Goal: Book appointment/travel/reservation

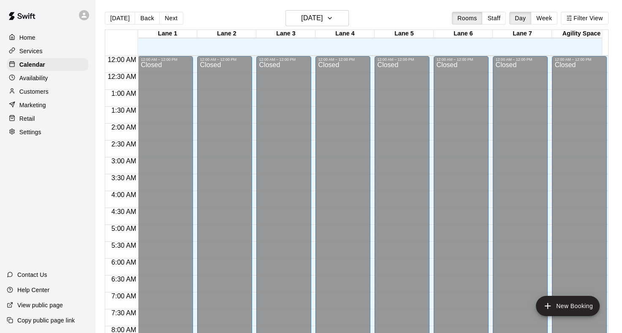
scroll to position [354, 0]
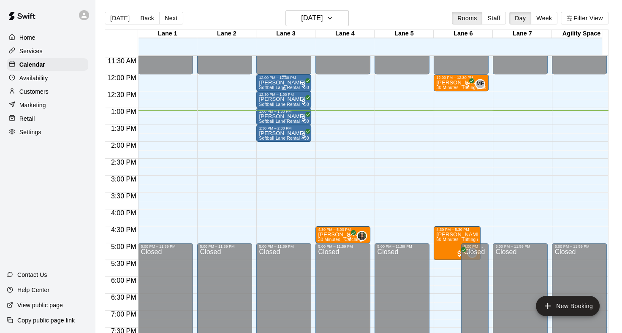
scroll to position [399, 0]
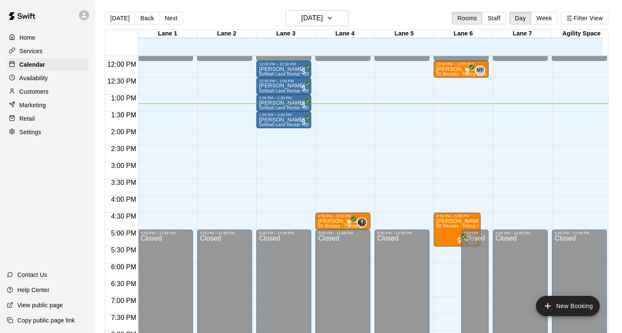
scroll to position [364, 0]
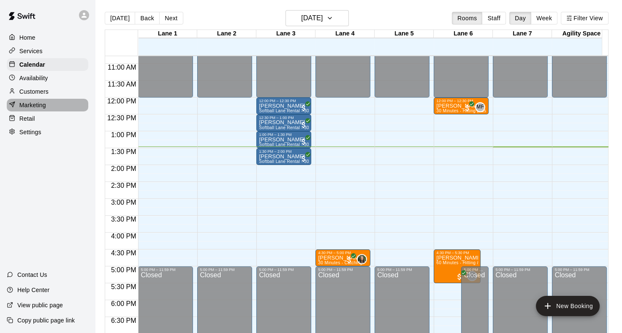
click at [37, 108] on p "Marketing" at bounding box center [32, 105] width 27 height 8
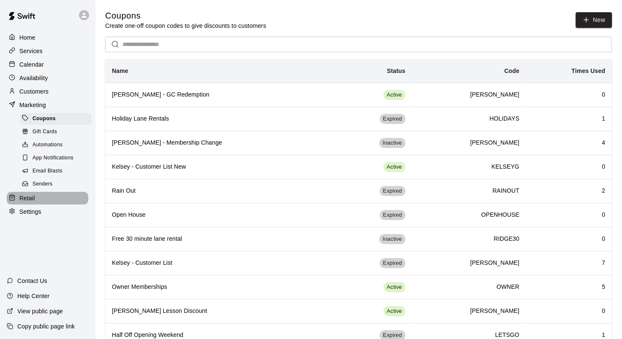
click at [38, 205] on div "Retail" at bounding box center [47, 198] width 81 height 13
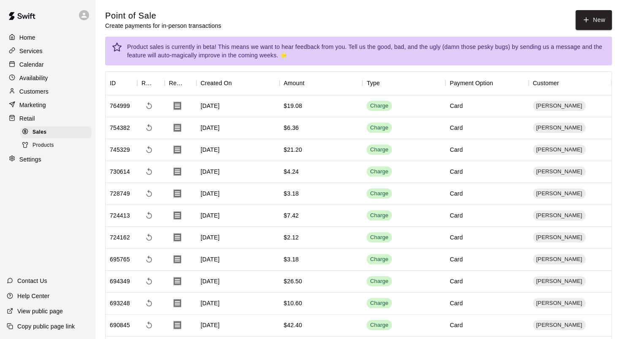
click at [49, 178] on div "Home Services Calendar Availability Customers Marketing Retail Sales Products S…" at bounding box center [47, 169] width 95 height 339
click at [41, 64] on p "Calendar" at bounding box center [31, 64] width 24 height 8
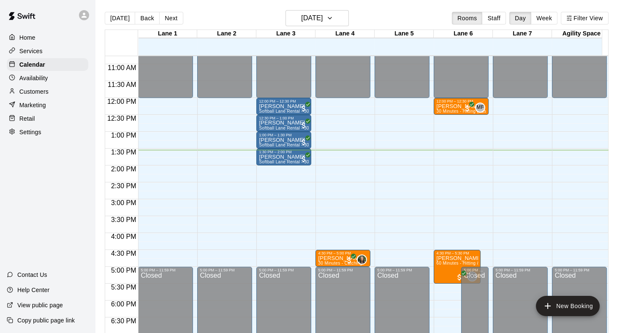
scroll to position [331, 0]
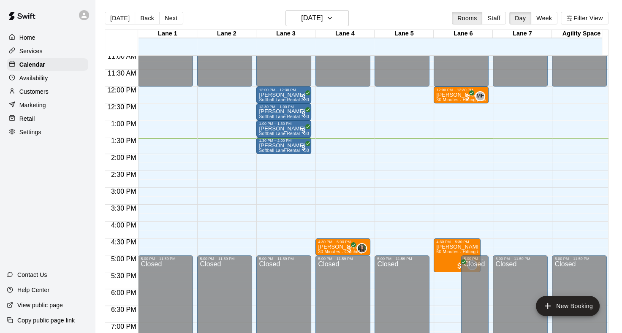
scroll to position [373, 0]
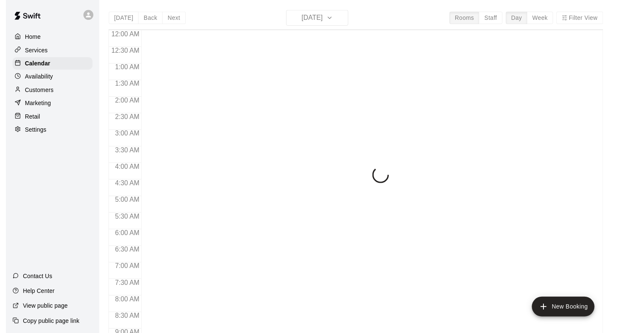
scroll to position [462, 0]
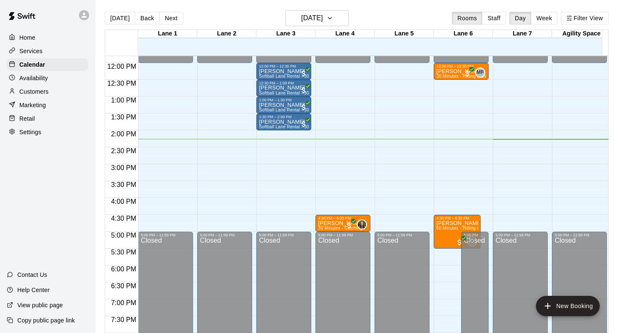
scroll to position [397, 0]
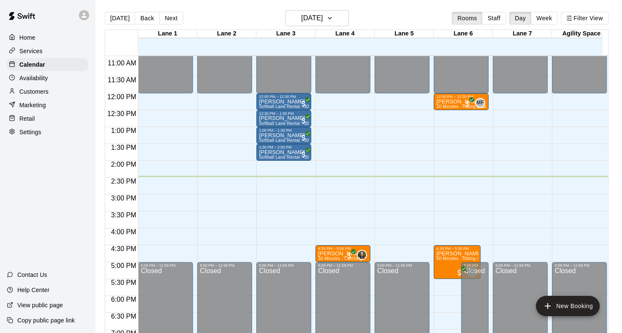
scroll to position [361, 0]
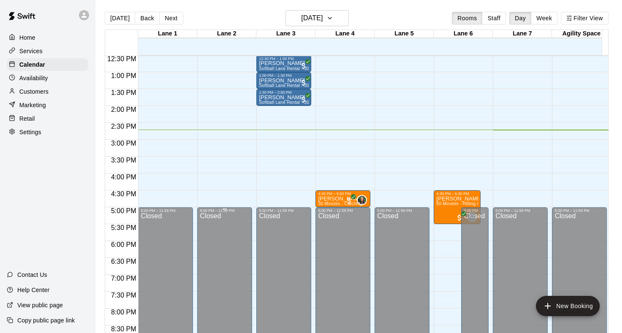
scroll to position [407, 0]
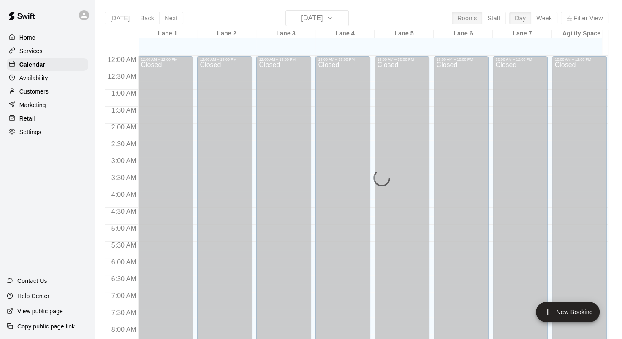
scroll to position [491, 0]
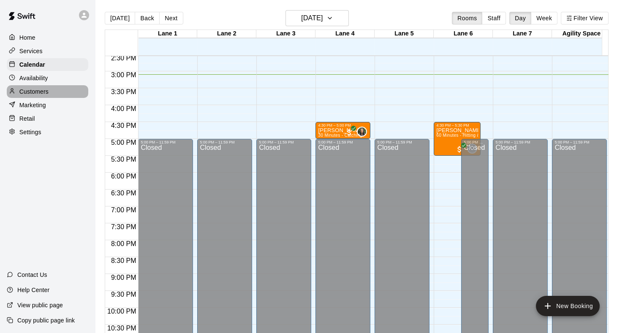
click at [42, 92] on p "Customers" at bounding box center [33, 91] width 29 height 8
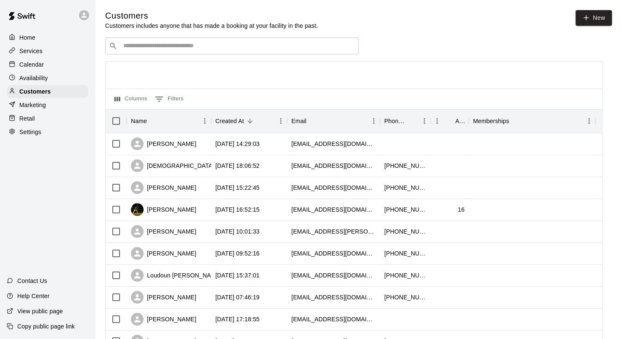
click at [188, 47] on input "Search customers by name or email" at bounding box center [238, 46] width 234 height 8
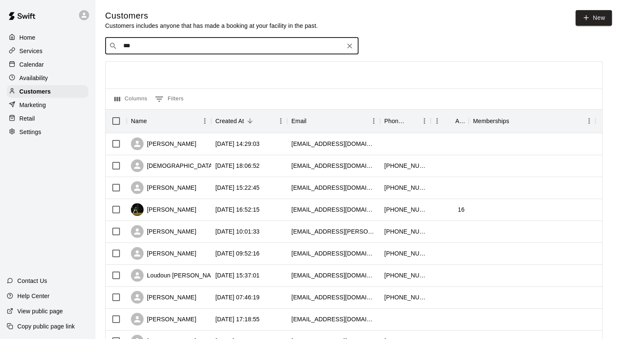
type input "****"
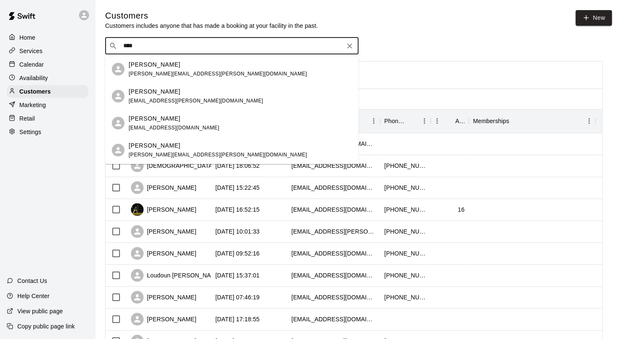
click at [161, 123] on div "JP BLANKENSHIP jp@blankenshippropertiesva.com" at bounding box center [174, 123] width 91 height 18
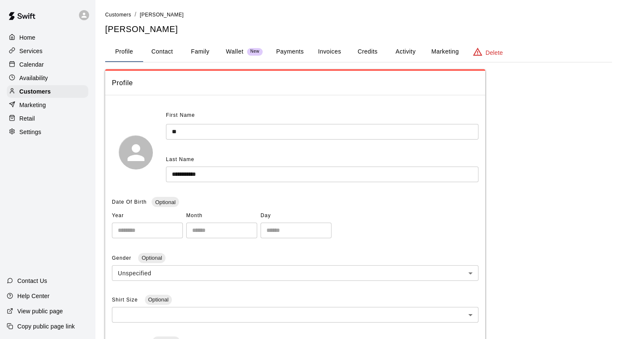
click at [402, 53] on button "Activity" at bounding box center [405, 52] width 38 height 20
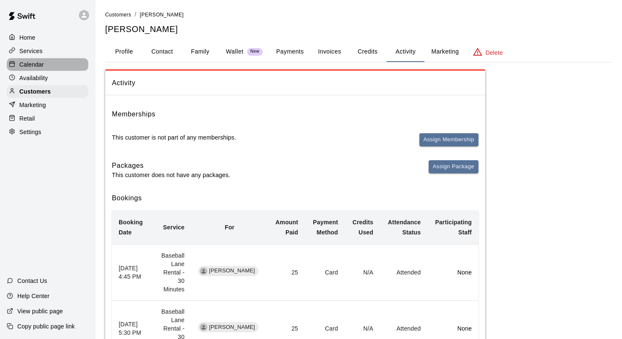
click at [41, 66] on p "Calendar" at bounding box center [31, 64] width 24 height 8
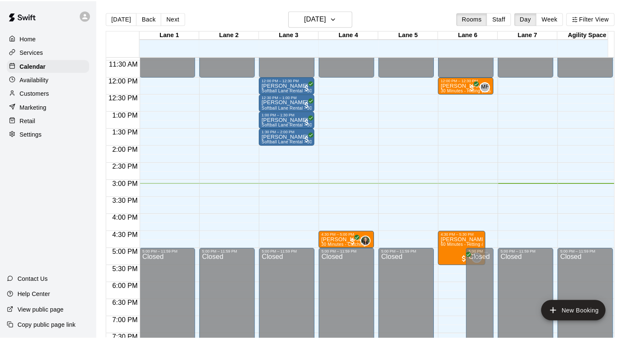
scroll to position [407, 0]
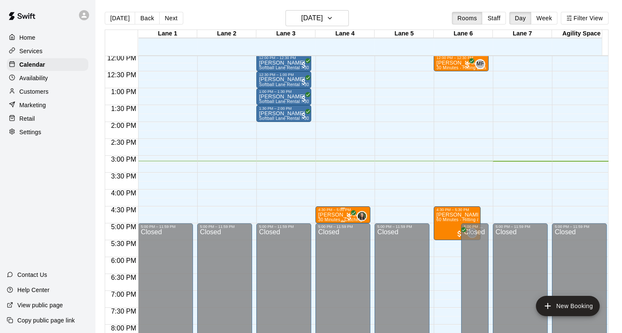
click at [338, 215] on p "[PERSON_NAME]" at bounding box center [341, 215] width 46 height 0
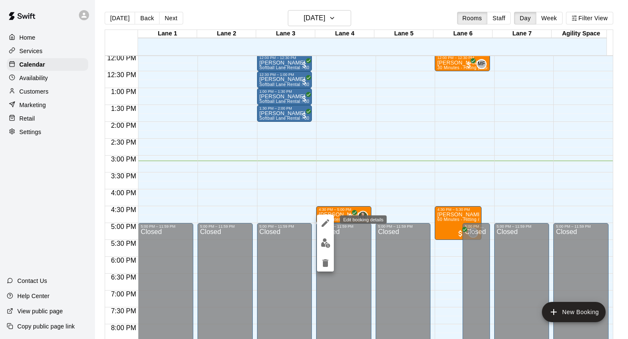
click at [324, 224] on icon "edit" at bounding box center [326, 223] width 8 height 8
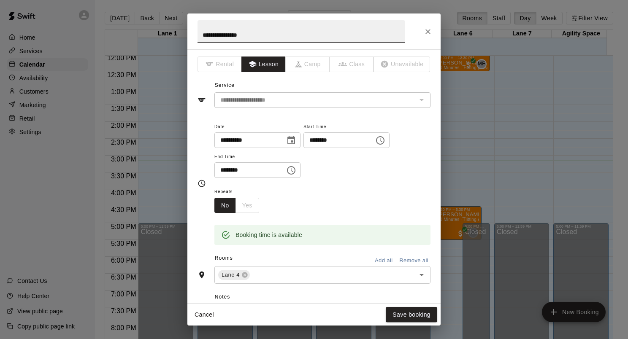
click at [296, 139] on icon "Choose date, selected date is Aug 20, 2025" at bounding box center [291, 140] width 10 height 10
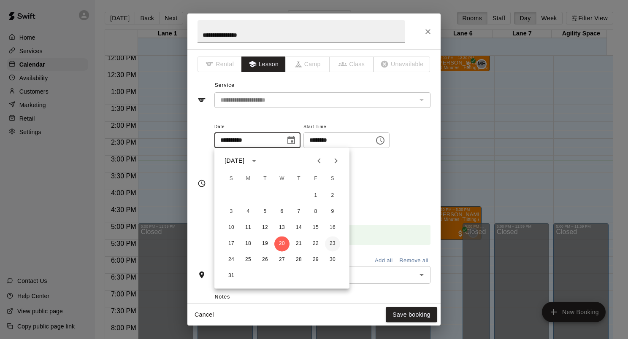
click at [332, 243] on button "23" at bounding box center [332, 243] width 15 height 15
type input "**********"
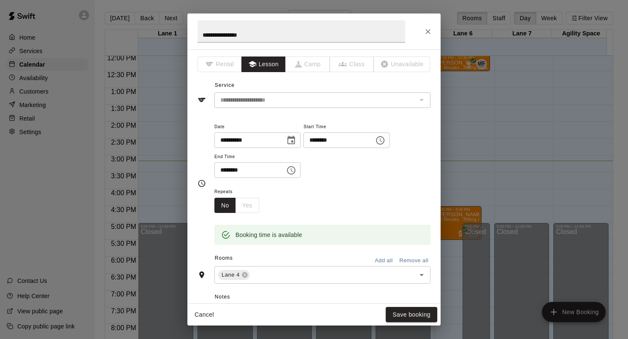
click at [385, 138] on icon "Choose time, selected time is 4:30 PM" at bounding box center [380, 140] width 10 height 10
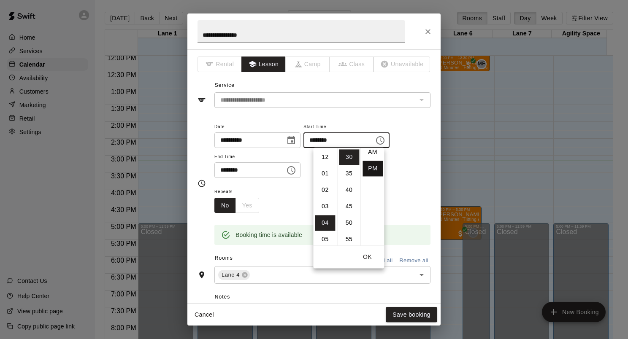
scroll to position [0, 0]
click at [370, 154] on li "AM" at bounding box center [372, 157] width 20 height 16
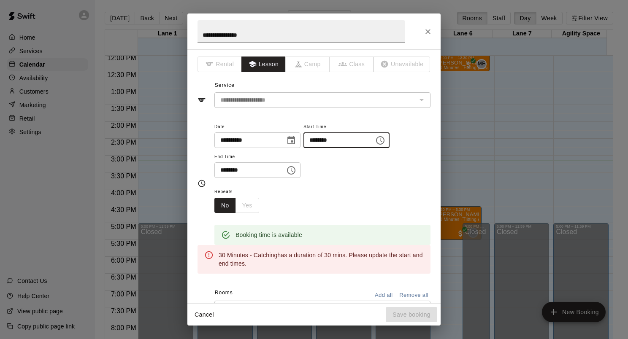
click at [343, 138] on input "********" at bounding box center [335, 140] width 65 height 16
click at [358, 137] on input "********" at bounding box center [335, 140] width 65 height 16
click at [385, 141] on icon "Choose time, selected time is 4:30 AM" at bounding box center [380, 140] width 10 height 10
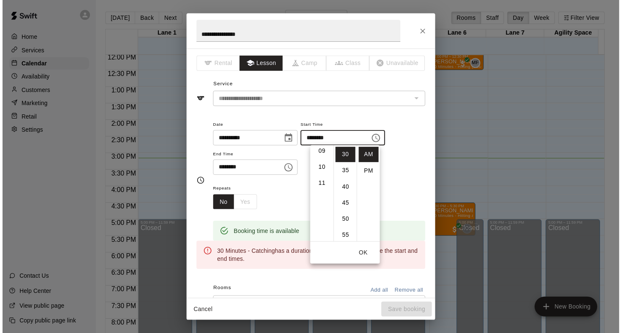
scroll to position [180, 0]
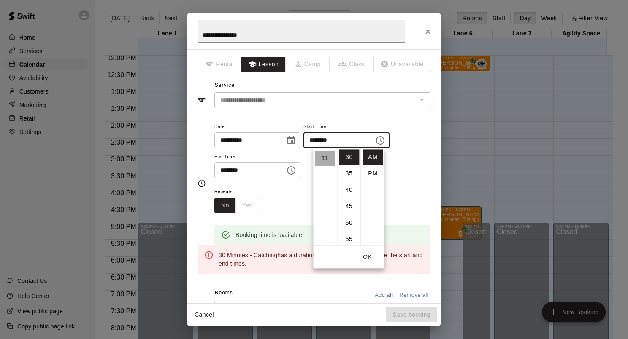
click at [325, 161] on li "11" at bounding box center [325, 159] width 20 height 16
click at [331, 141] on input "********" at bounding box center [335, 140] width 65 height 16
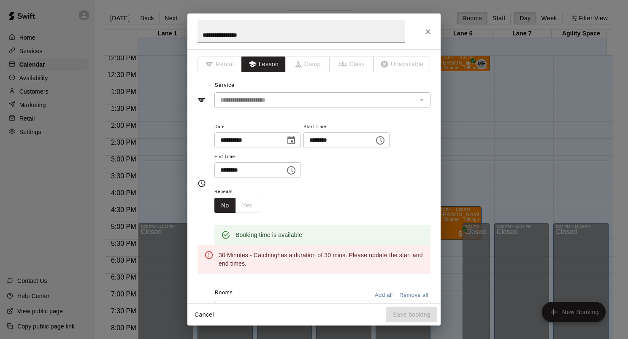
click at [329, 143] on input "********" at bounding box center [335, 140] width 65 height 16
type input "********"
click at [266, 171] on input "********" at bounding box center [246, 170] width 65 height 16
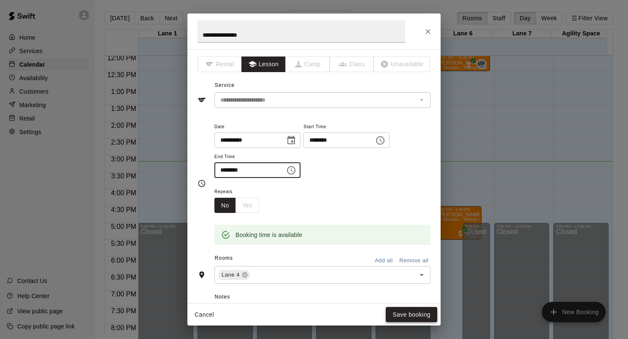
type input "********"
click at [414, 314] on button "Save booking" at bounding box center [411, 315] width 51 height 16
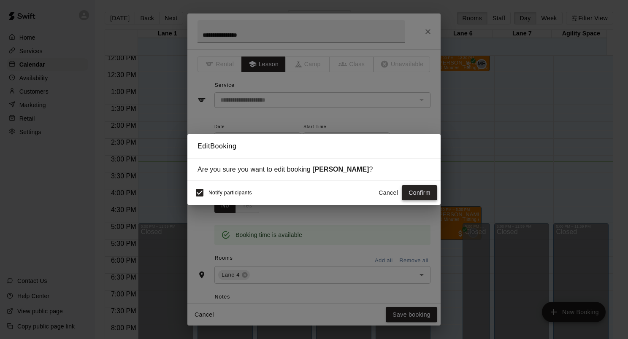
click at [420, 195] on button "Confirm" at bounding box center [419, 193] width 35 height 16
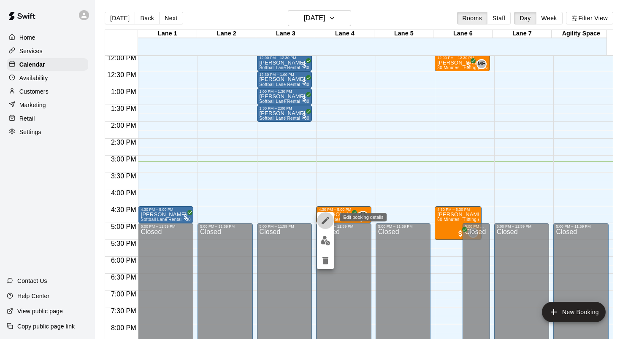
click at [327, 218] on icon "edit" at bounding box center [325, 221] width 10 height 10
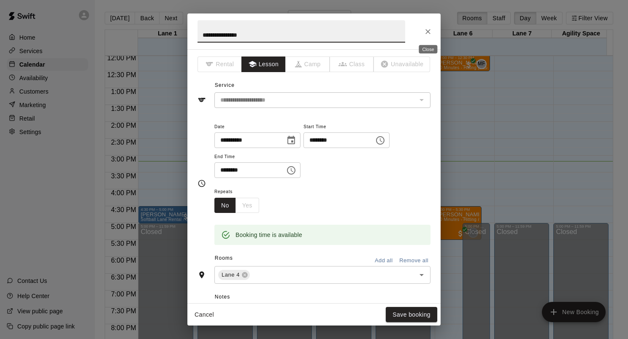
click at [427, 32] on icon "Close" at bounding box center [427, 31] width 5 height 5
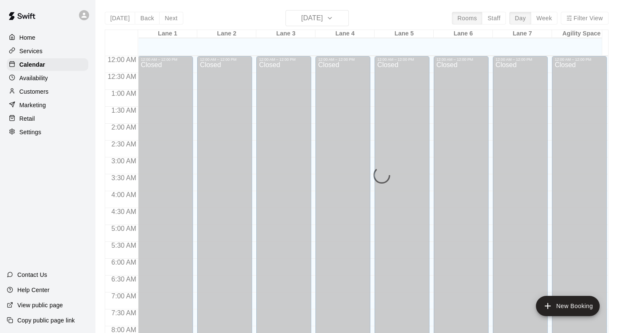
scroll to position [491, 0]
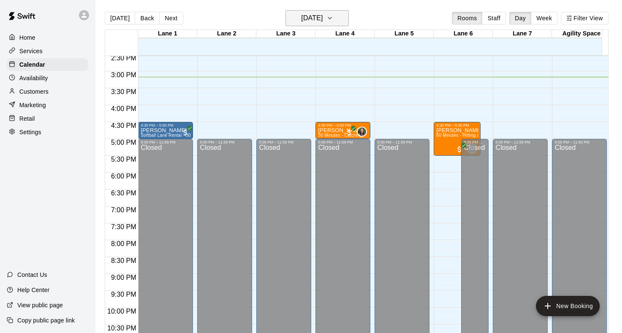
click at [333, 18] on icon "button" at bounding box center [329, 18] width 7 height 10
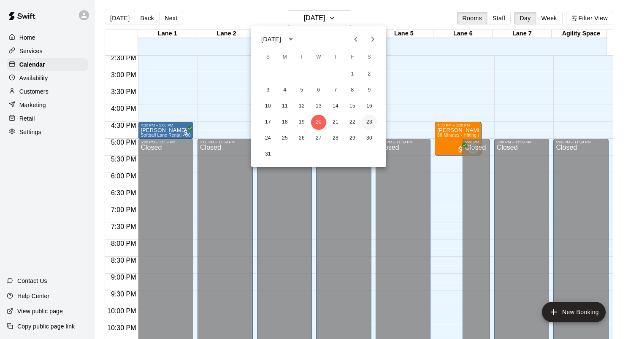
click at [368, 122] on button "23" at bounding box center [369, 122] width 15 height 15
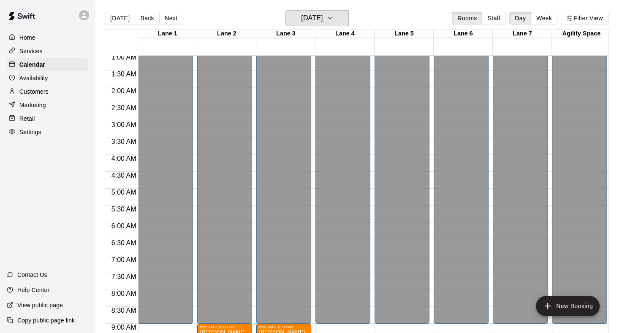
scroll to position [0, 0]
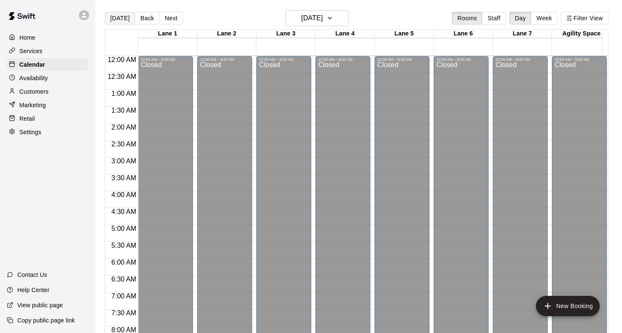
click at [125, 17] on button "[DATE]" at bounding box center [120, 18] width 30 height 13
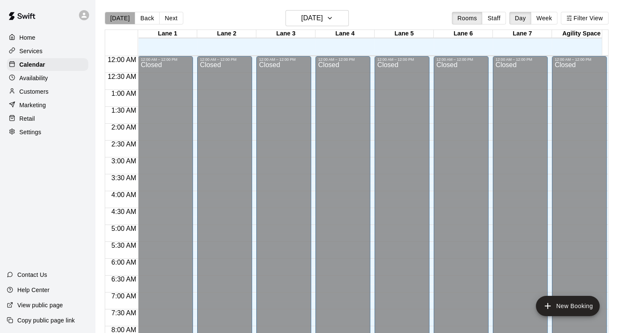
click at [122, 18] on button "[DATE]" at bounding box center [120, 18] width 30 height 13
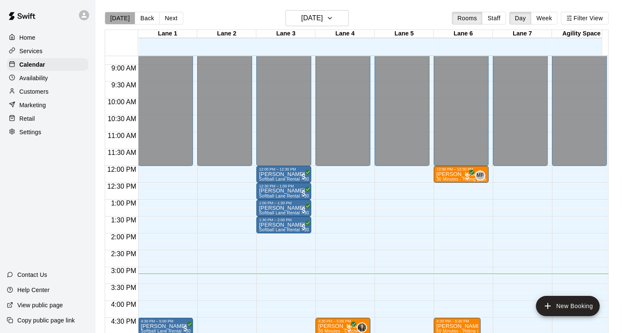
click at [121, 19] on button "[DATE]" at bounding box center [120, 18] width 30 height 13
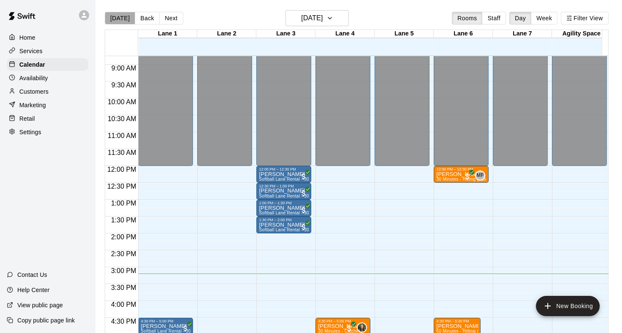
click at [121, 19] on button "[DATE]" at bounding box center [120, 18] width 30 height 13
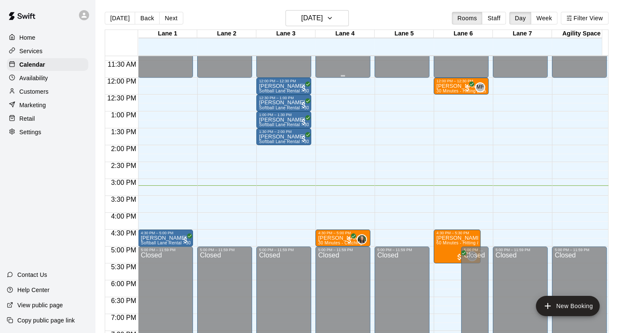
scroll to position [422, 0]
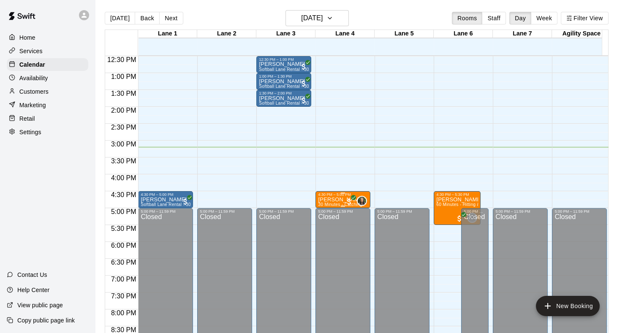
click at [333, 200] on p "[PERSON_NAME]" at bounding box center [341, 200] width 46 height 0
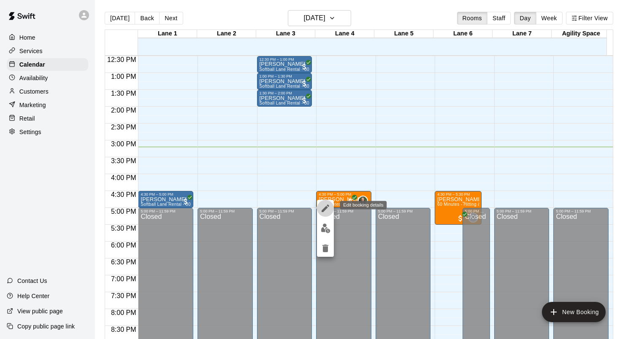
click at [327, 208] on icon "edit" at bounding box center [325, 208] width 10 height 10
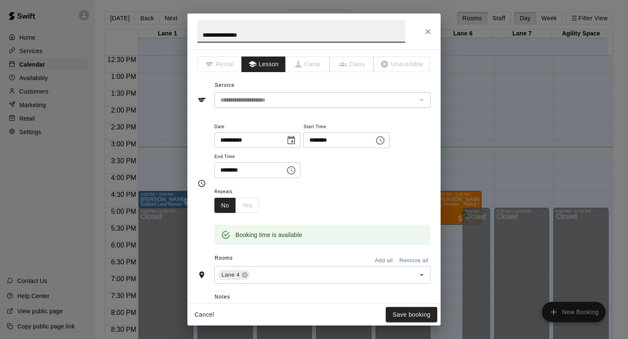
click at [296, 142] on icon "Choose date, selected date is Aug 20, 2025" at bounding box center [291, 140] width 10 height 10
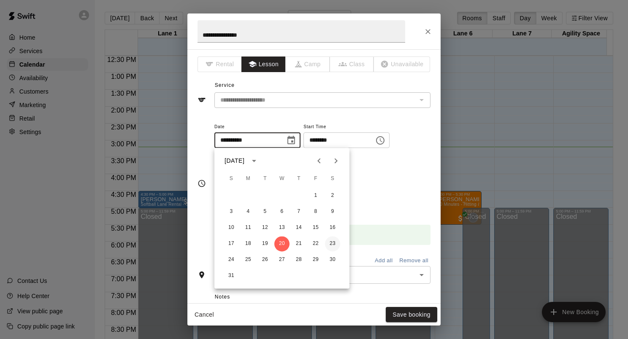
click at [334, 246] on button "23" at bounding box center [332, 243] width 15 height 15
type input "**********"
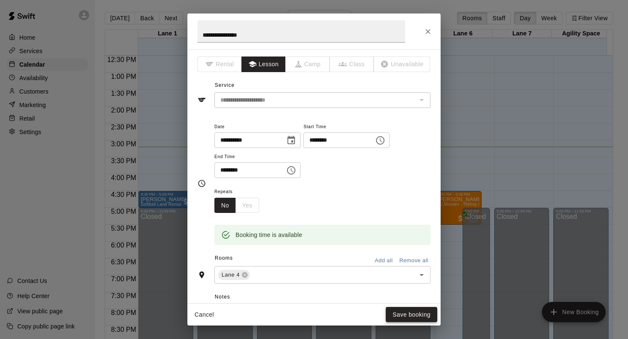
click at [416, 316] on button "Save booking" at bounding box center [411, 315] width 51 height 16
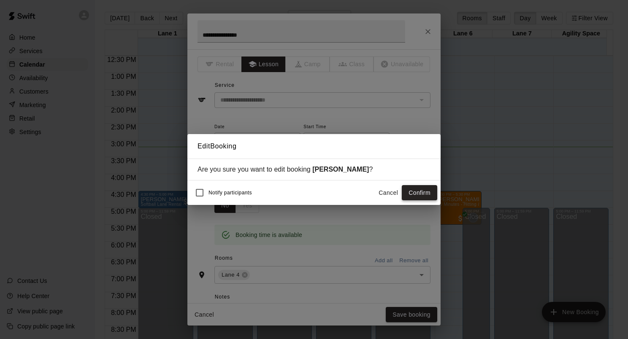
click at [425, 196] on button "Confirm" at bounding box center [419, 193] width 35 height 16
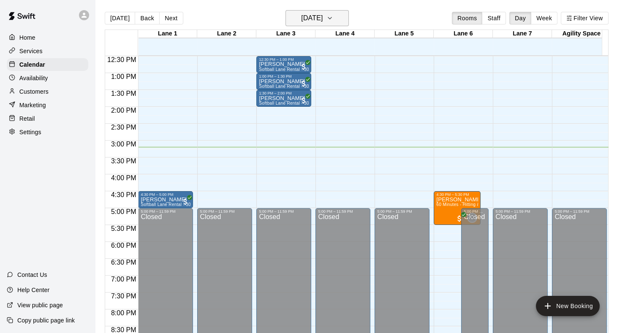
click at [331, 19] on icon "button" at bounding box center [329, 18] width 3 height 2
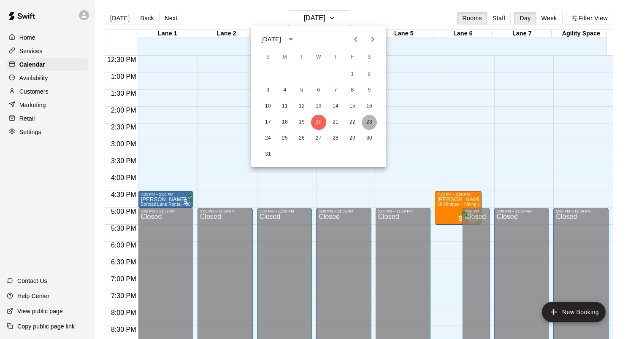
click at [366, 122] on button "23" at bounding box center [369, 122] width 15 height 15
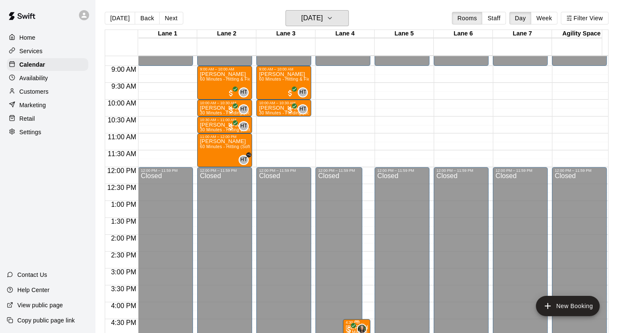
scroll to position [295, 0]
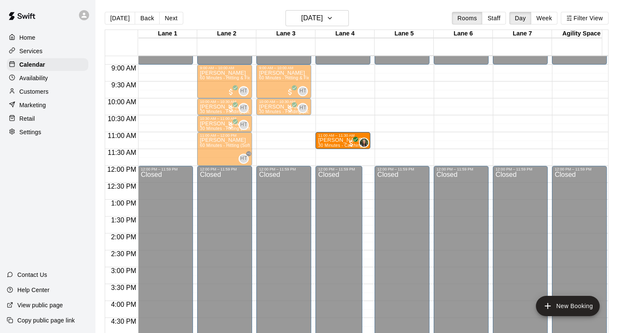
drag, startPoint x: 348, startPoint y: 324, endPoint x: 338, endPoint y: 141, distance: 183.0
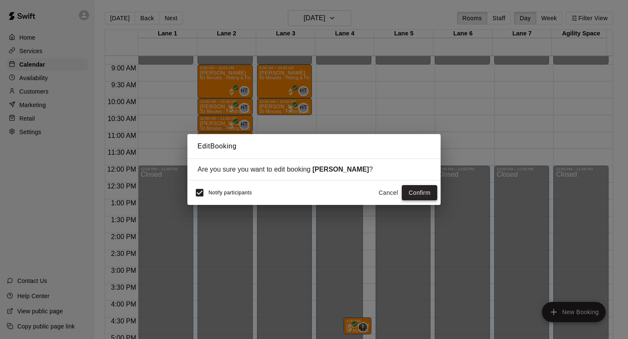
click at [411, 193] on button "Confirm" at bounding box center [419, 193] width 35 height 16
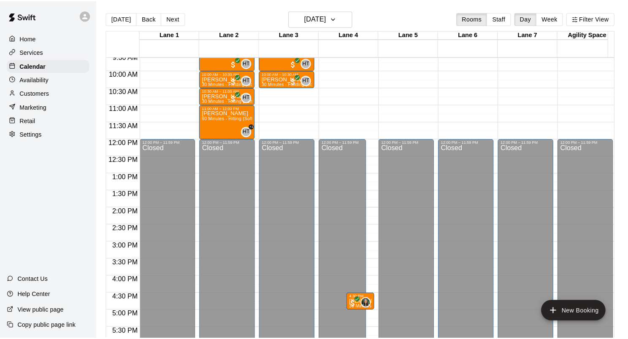
scroll to position [338, 0]
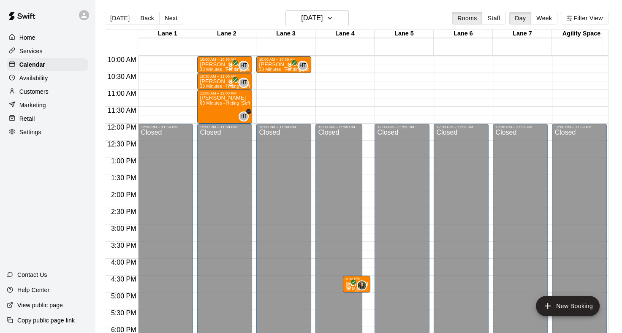
click at [346, 281] on div "0" at bounding box center [356, 285] width 22 height 10
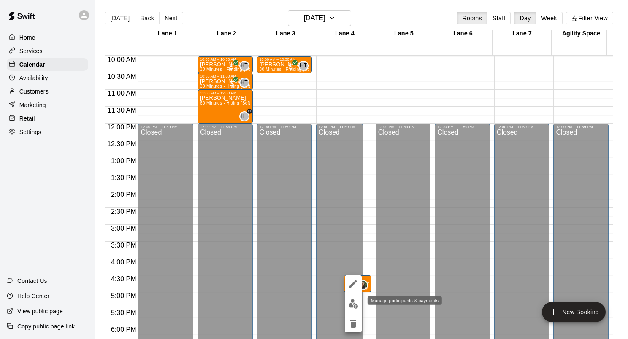
click at [349, 301] on img "edit" at bounding box center [354, 304] width 10 height 10
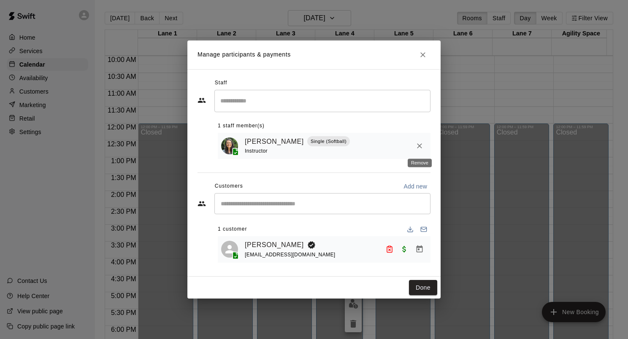
click at [421, 144] on icon "Remove" at bounding box center [419, 145] width 5 height 5
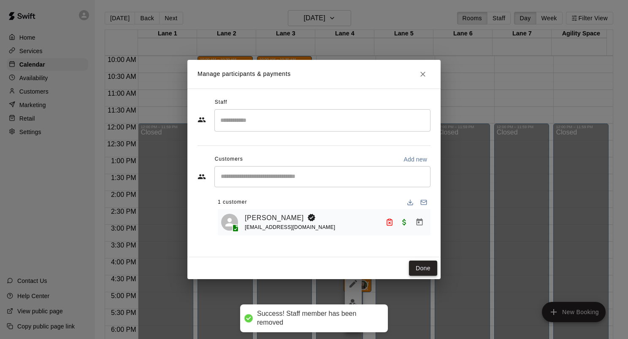
click at [428, 265] on button "Done" at bounding box center [423, 269] width 28 height 16
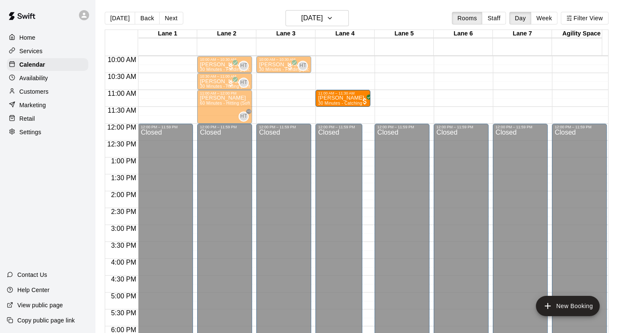
drag, startPoint x: 351, startPoint y: 284, endPoint x: 354, endPoint y: 104, distance: 179.3
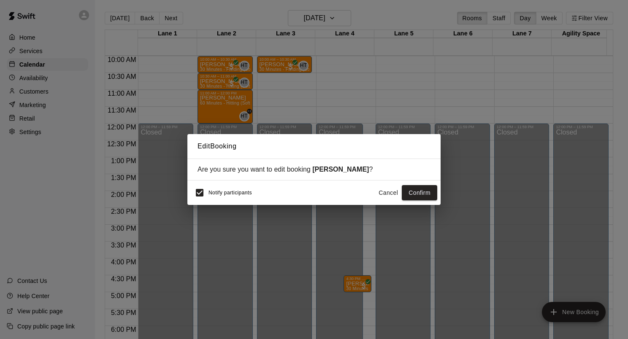
click at [416, 191] on button "Confirm" at bounding box center [419, 193] width 35 height 16
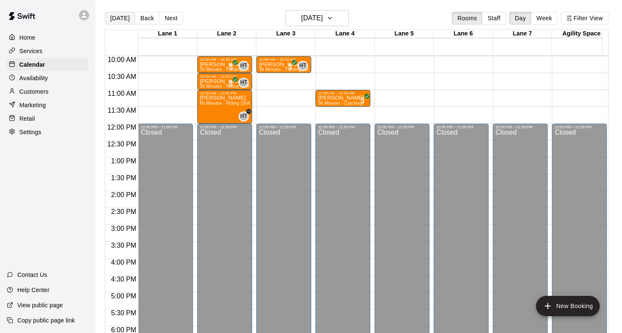
click at [119, 19] on button "[DATE]" at bounding box center [120, 18] width 30 height 13
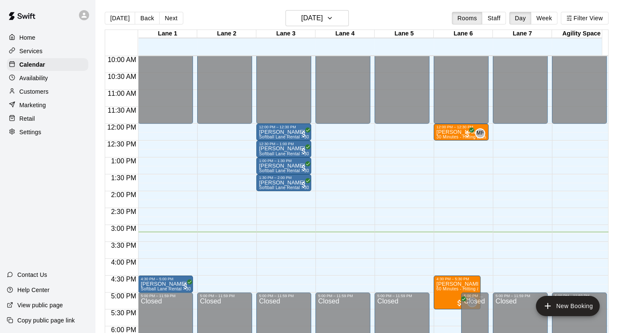
click at [517, 184] on div "12:00 AM – 12:00 PM Closed 5:00 PM – 11:59 PM Closed" at bounding box center [519, 124] width 55 height 810
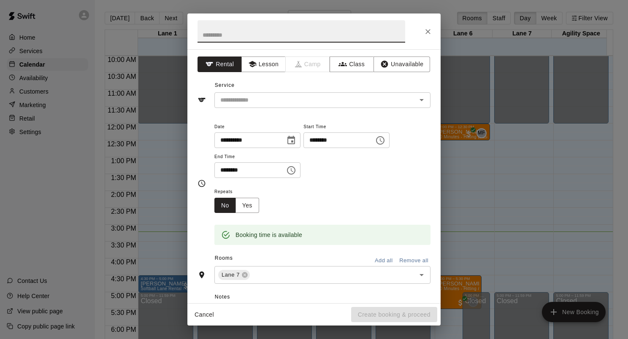
click at [429, 33] on icon "Close" at bounding box center [427, 31] width 5 height 5
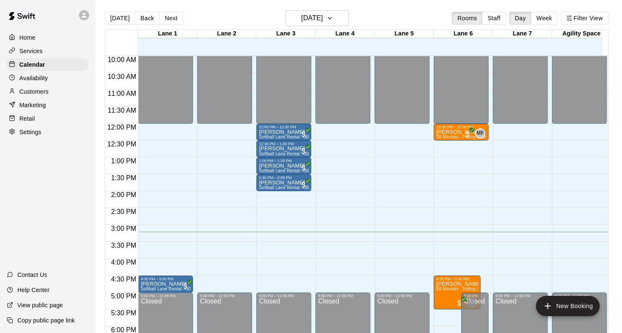
click at [459, 231] on div "12:00 AM – 12:00 PM Closed 12:00 PM – 12:30 PM Logan Halvorsen 30 Minutes - Hit…" at bounding box center [460, 124] width 55 height 810
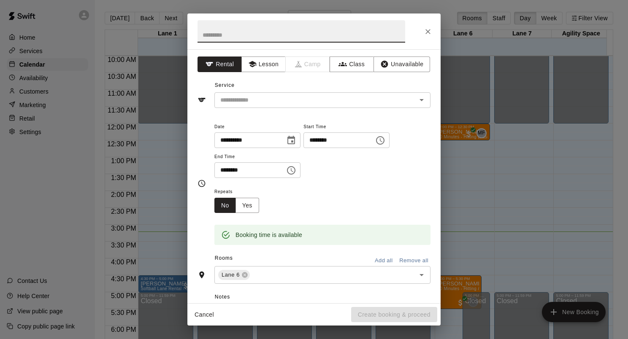
click at [385, 142] on icon "Choose time, selected time is 3:00 PM" at bounding box center [380, 140] width 10 height 10
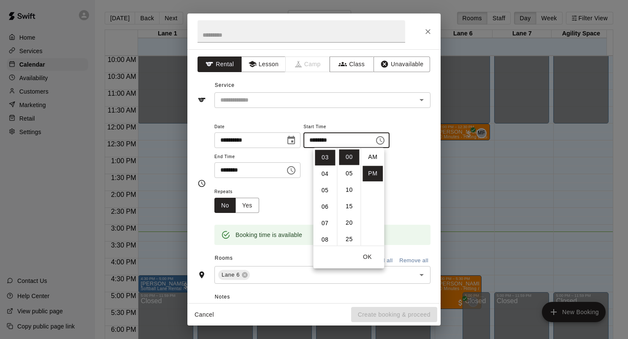
scroll to position [15, 0]
click at [350, 208] on li "15" at bounding box center [349, 207] width 20 height 16
type input "********"
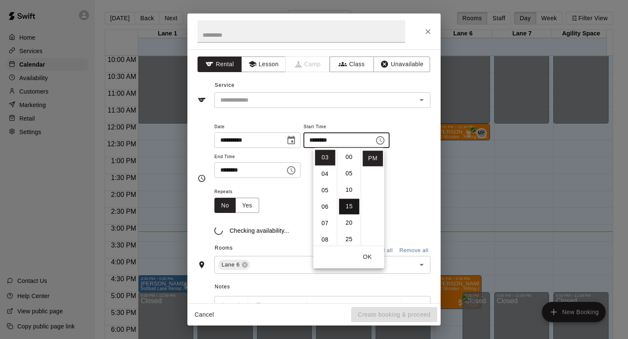
scroll to position [49, 0]
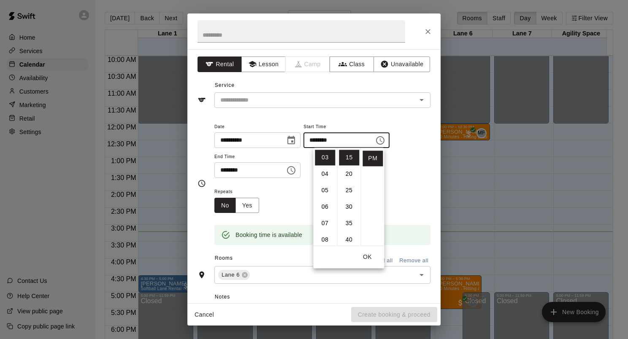
click at [408, 178] on div "**********" at bounding box center [322, 150] width 216 height 57
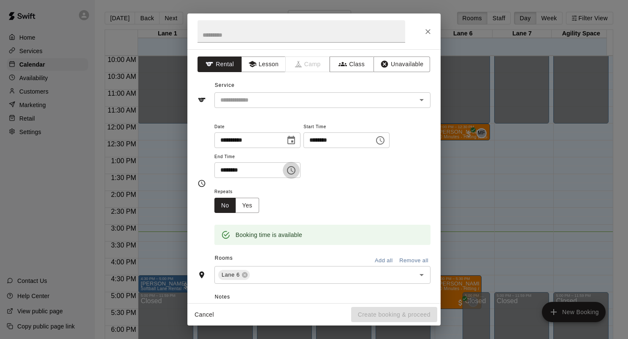
click at [296, 172] on icon "Choose time, selected time is 3:30 PM" at bounding box center [291, 170] width 10 height 10
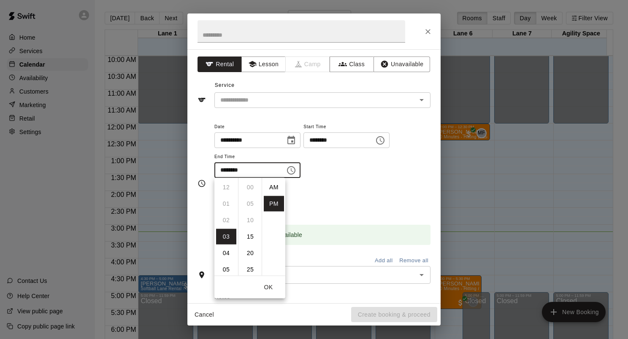
scroll to position [15, 0]
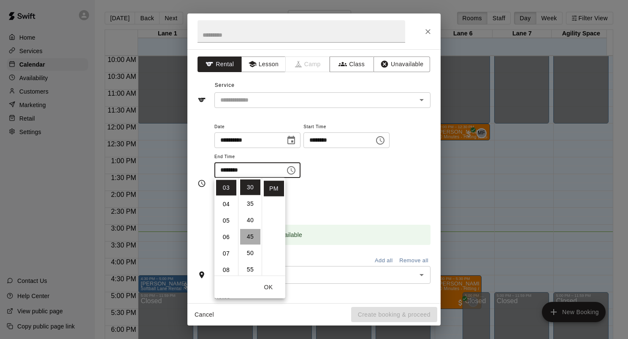
click at [249, 235] on li "45" at bounding box center [250, 237] width 20 height 16
type input "********"
click at [349, 191] on div "Repeats No Yes" at bounding box center [322, 200] width 216 height 27
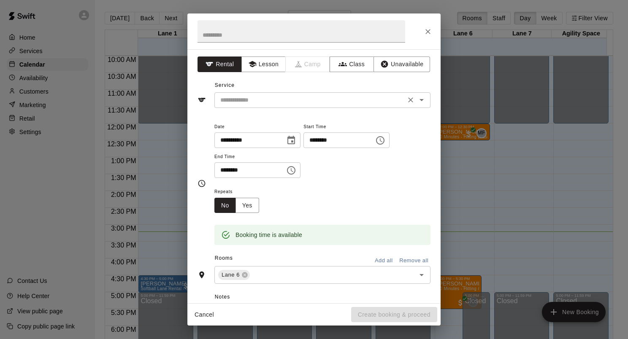
click at [416, 102] on icon "Open" at bounding box center [421, 100] width 10 height 10
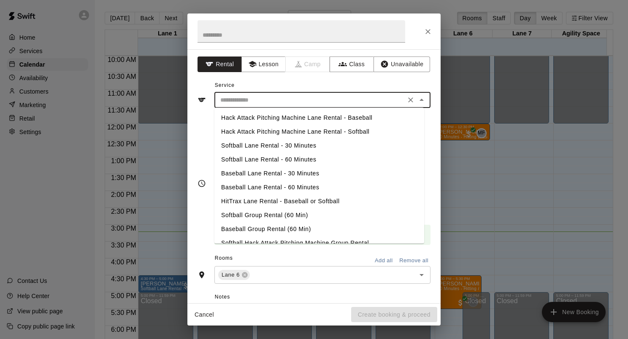
click at [302, 172] on li "Baseball Lane Rental - 30 Minutes" at bounding box center [319, 174] width 210 height 14
type input "**********"
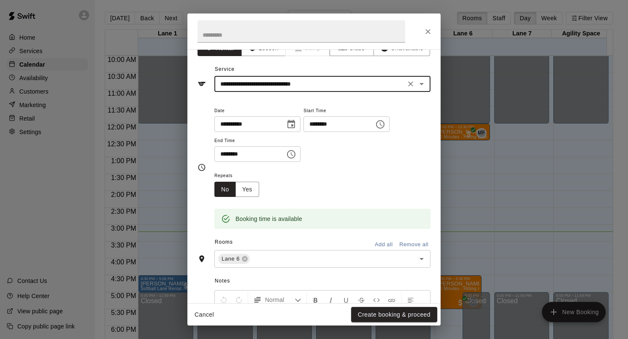
scroll to position [42, 0]
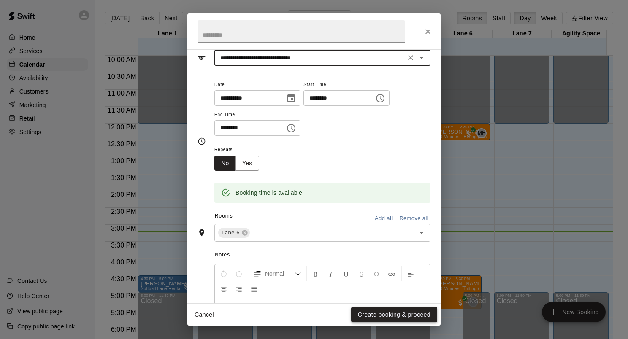
click at [405, 315] on button "Create booking & proceed" at bounding box center [394, 315] width 86 height 16
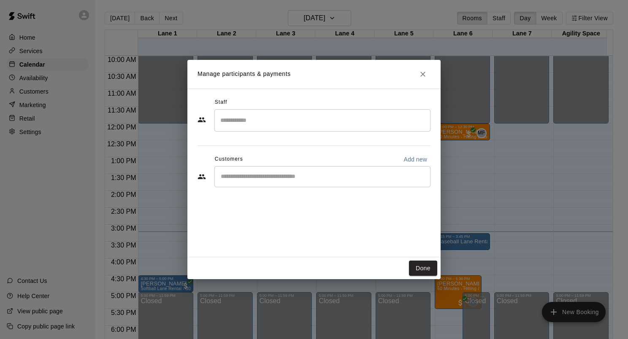
click at [272, 177] on input "Start typing to search customers..." at bounding box center [322, 177] width 208 height 8
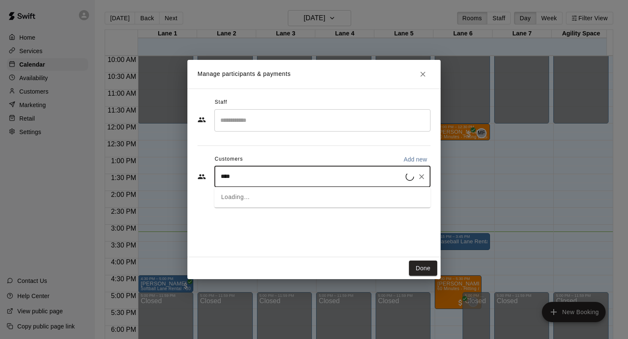
type input "*****"
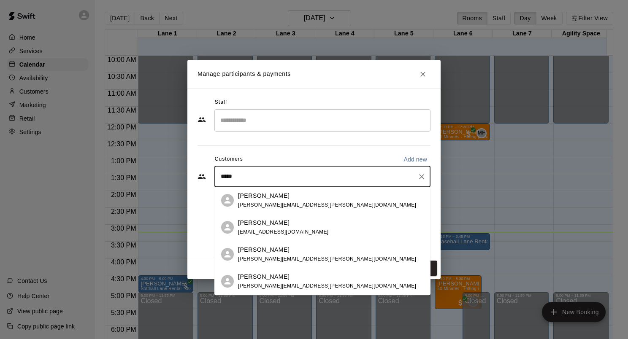
click at [268, 224] on p "JP BLANKENSHIP" at bounding box center [263, 223] width 51 height 9
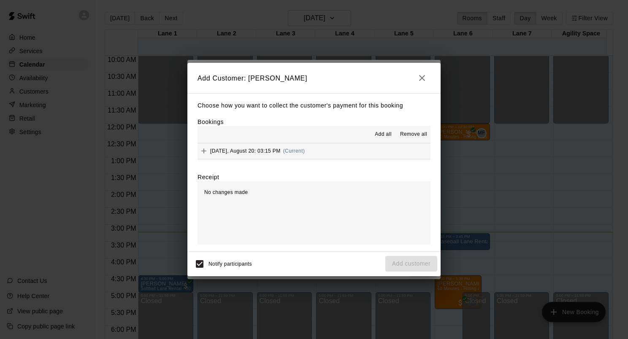
click at [250, 151] on span "Wednesday, August 20: 03:15 PM" at bounding box center [245, 151] width 70 height 6
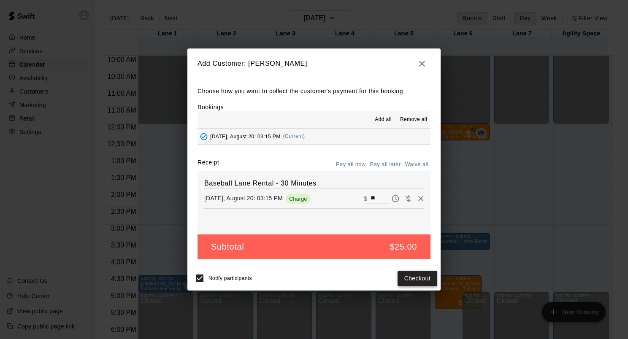
click at [420, 279] on button "Checkout" at bounding box center [417, 279] width 40 height 16
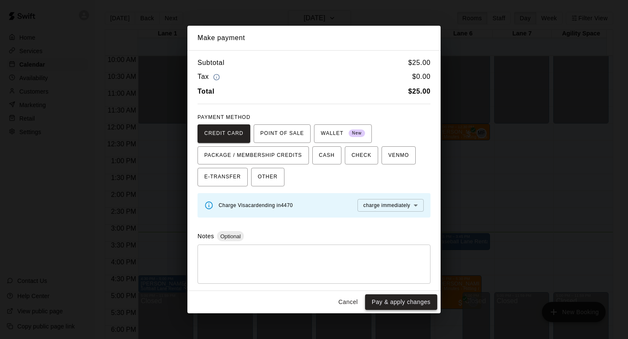
click at [407, 306] on button "Pay & apply changes" at bounding box center [401, 303] width 72 height 16
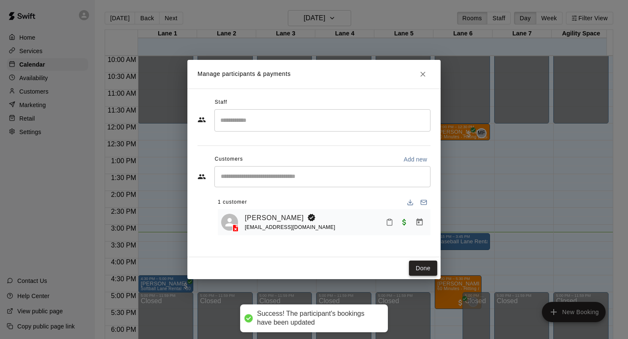
click at [423, 263] on button "Done" at bounding box center [423, 269] width 28 height 16
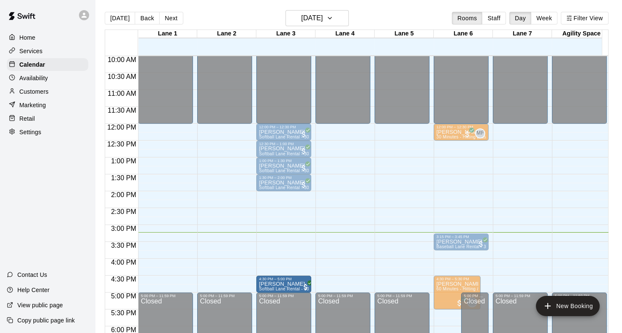
drag, startPoint x: 159, startPoint y: 284, endPoint x: 267, endPoint y: 288, distance: 108.1
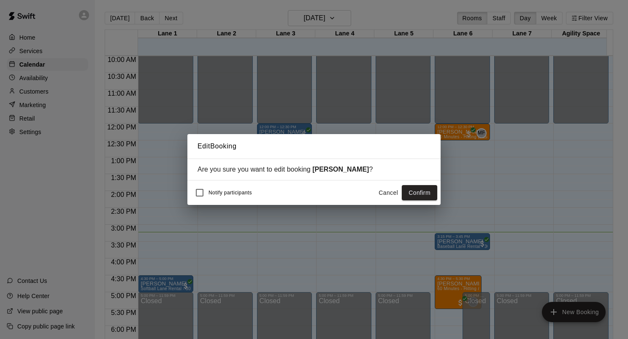
click at [417, 196] on button "Confirm" at bounding box center [419, 193] width 35 height 16
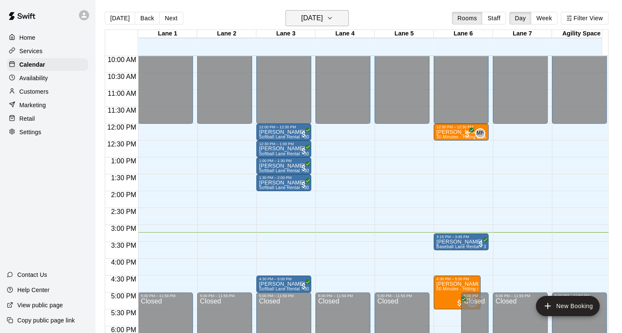
click at [333, 14] on icon "button" at bounding box center [329, 18] width 7 height 10
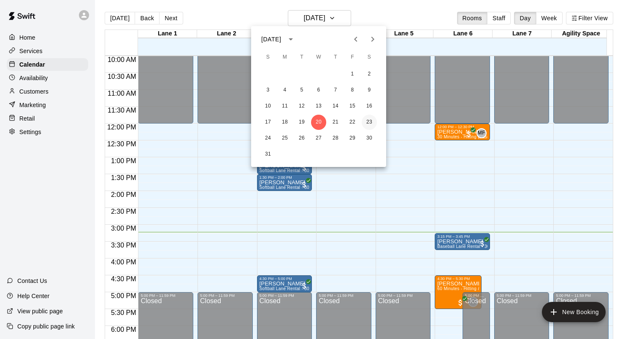
click at [366, 122] on button "23" at bounding box center [369, 122] width 15 height 15
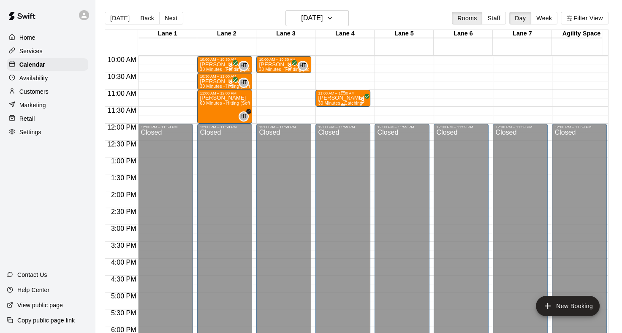
click at [339, 98] on p "[PERSON_NAME]" at bounding box center [341, 98] width 46 height 0
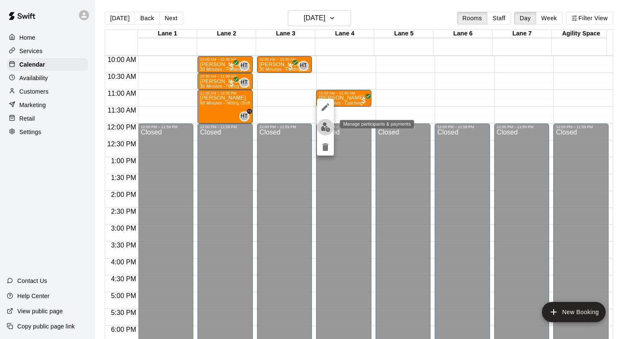
click at [326, 126] on img "edit" at bounding box center [326, 127] width 10 height 10
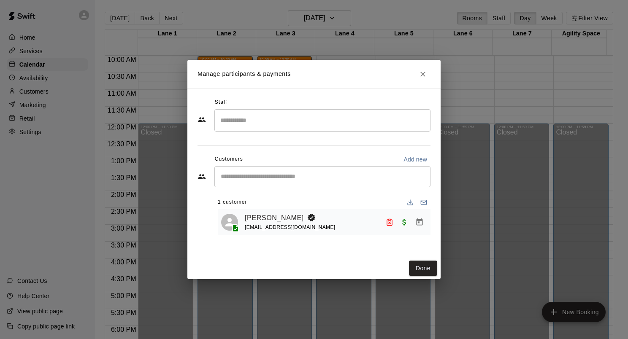
click at [324, 119] on input "Search staff" at bounding box center [322, 120] width 208 height 15
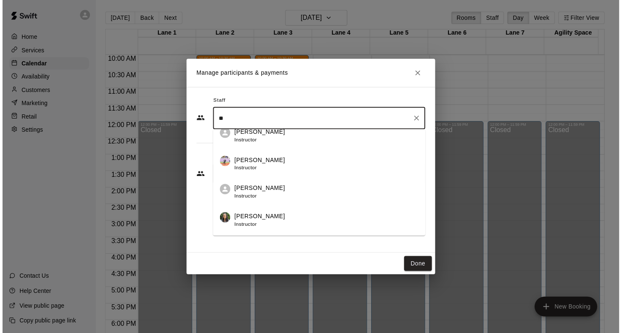
scroll to position [169, 0]
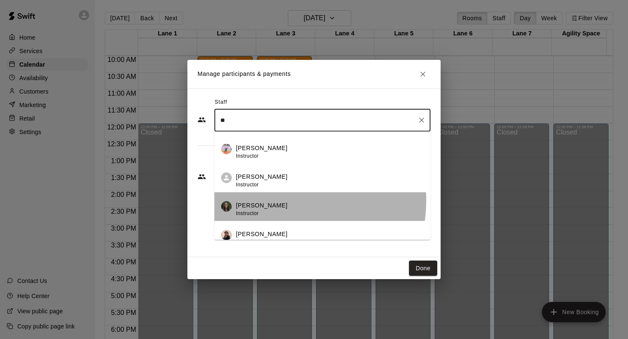
click at [285, 200] on li "Megan MacDonald Instructor" at bounding box center [322, 206] width 216 height 29
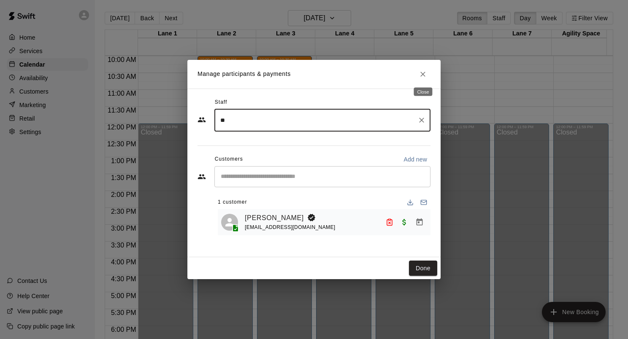
type input "**"
click at [424, 74] on icon "Close" at bounding box center [422, 74] width 5 height 5
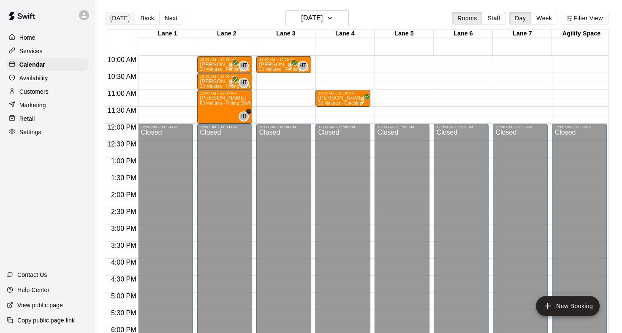
click at [119, 19] on button "[DATE]" at bounding box center [120, 18] width 30 height 13
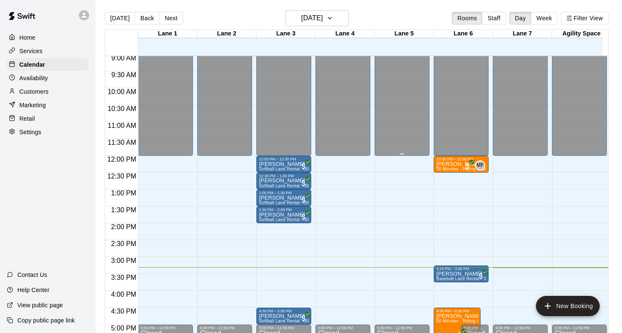
scroll to position [380, 0]
